Goal: Task Accomplishment & Management: Complete application form

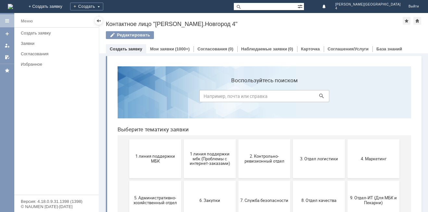
click at [154, 161] on span "1 линия поддержки МБК" at bounding box center [155, 159] width 48 height 10
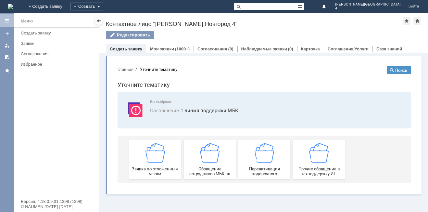
click at [151, 161] on img at bounding box center [155, 152] width 19 height 19
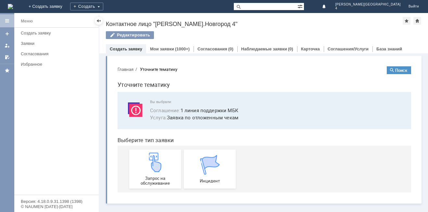
click at [151, 161] on img at bounding box center [155, 161] width 19 height 19
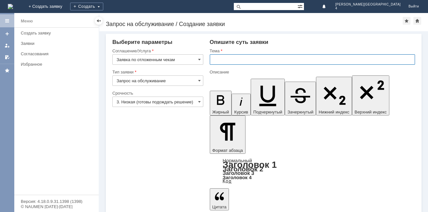
click at [222, 61] on input "text" at bounding box center [312, 59] width 205 height 10
type input "отложенный чек"
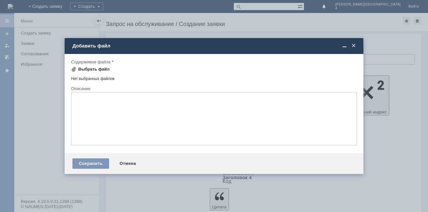
click at [74, 68] on span at bounding box center [73, 69] width 5 height 5
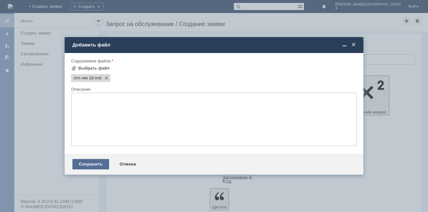
click at [88, 165] on div "Сохранить" at bounding box center [90, 164] width 37 height 10
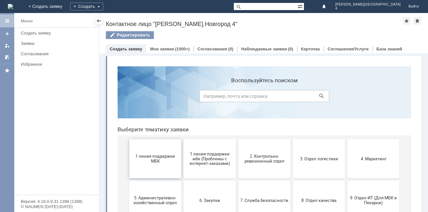
click at [156, 159] on span "1 линия поддержки МБК" at bounding box center [155, 159] width 48 height 10
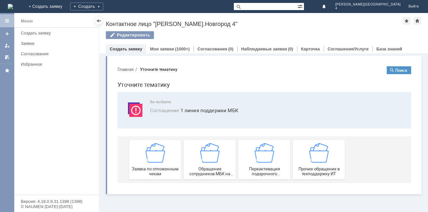
click at [156, 159] on img at bounding box center [155, 152] width 19 height 19
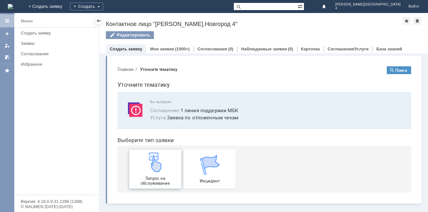
click at [152, 160] on img at bounding box center [155, 161] width 19 height 19
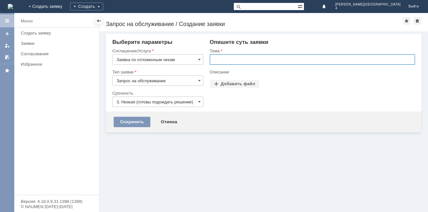
click at [226, 63] on input "text" at bounding box center [312, 59] width 205 height 10
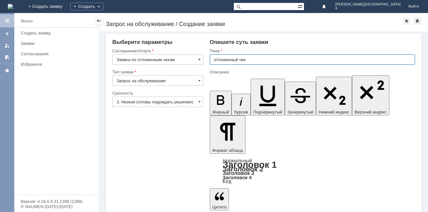
type input "отложенный чек"
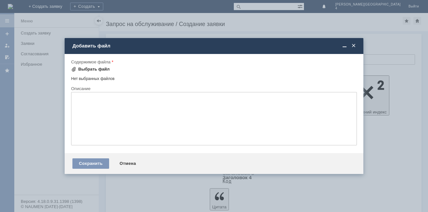
click at [74, 67] on span at bounding box center [73, 69] width 5 height 5
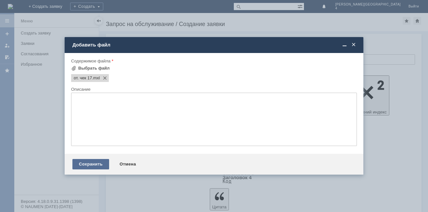
click at [88, 164] on div "Сохранить" at bounding box center [90, 164] width 37 height 10
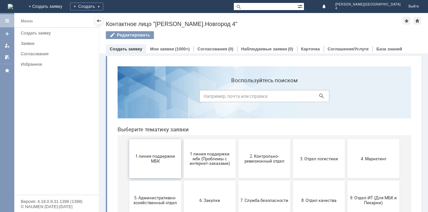
click at [154, 154] on span "1 линия поддержки МБК" at bounding box center [155, 159] width 48 height 10
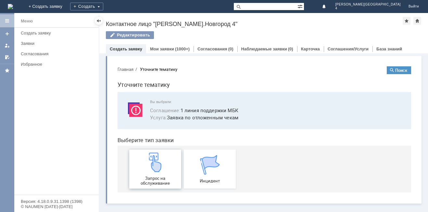
click at [151, 174] on div "Запрос на обслуживание" at bounding box center [155, 168] width 48 height 33
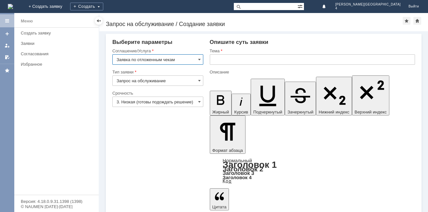
click at [224, 60] on input "text" at bounding box center [312, 59] width 205 height 10
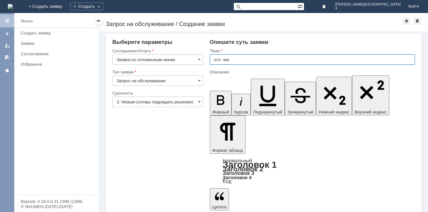
type input "отл. чек"
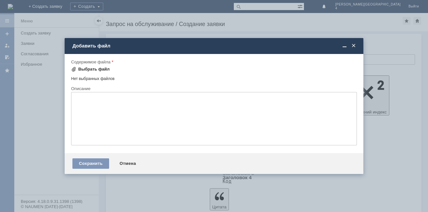
click at [72, 68] on span at bounding box center [73, 69] width 5 height 5
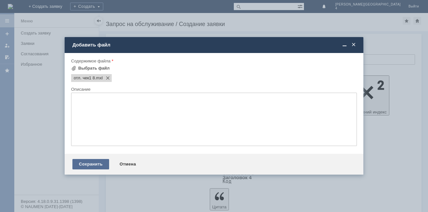
click at [88, 165] on div "Сохранить" at bounding box center [90, 164] width 37 height 10
